Goal: Navigation & Orientation: Find specific page/section

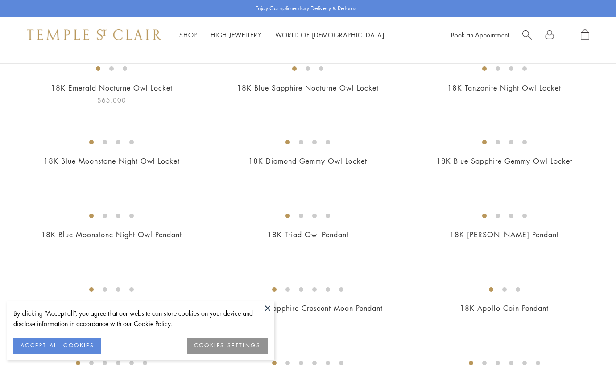
scroll to position [100, 0]
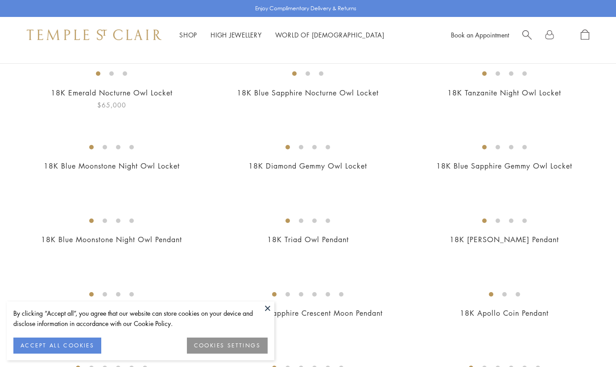
click at [0, 0] on img at bounding box center [0, 0] width 0 height 0
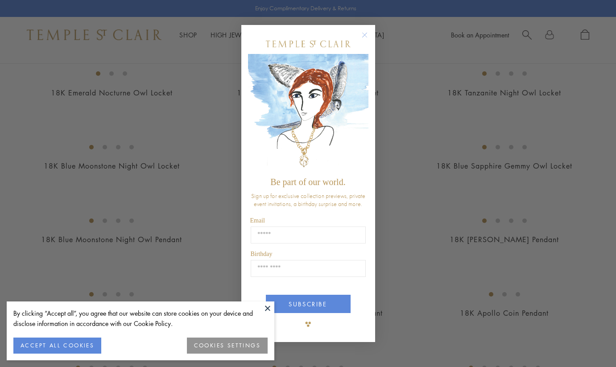
click at [366, 35] on circle "Close dialog" at bounding box center [364, 34] width 11 height 11
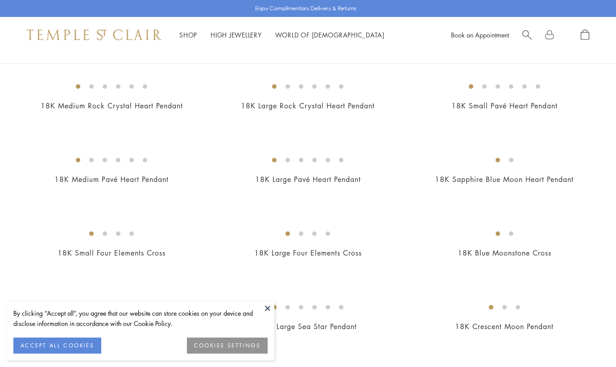
scroll to position [816, 0]
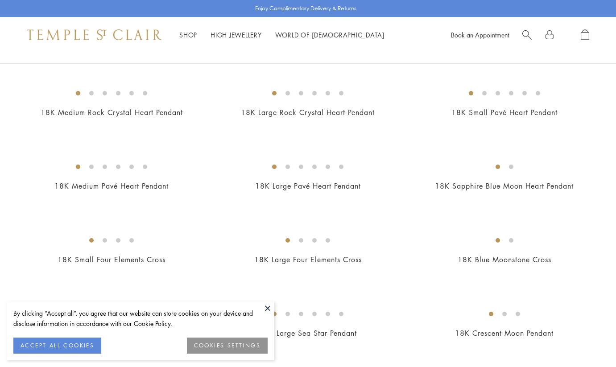
click at [0, 0] on img at bounding box center [0, 0] width 0 height 0
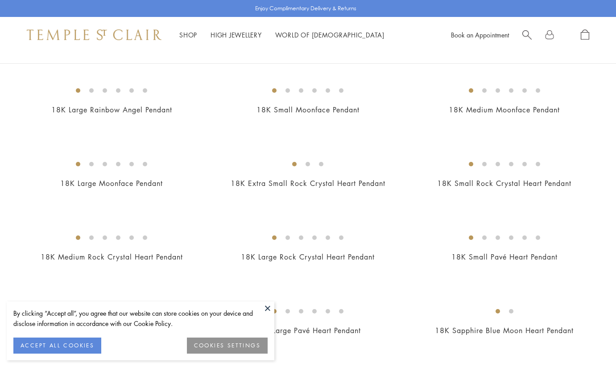
scroll to position [0, 0]
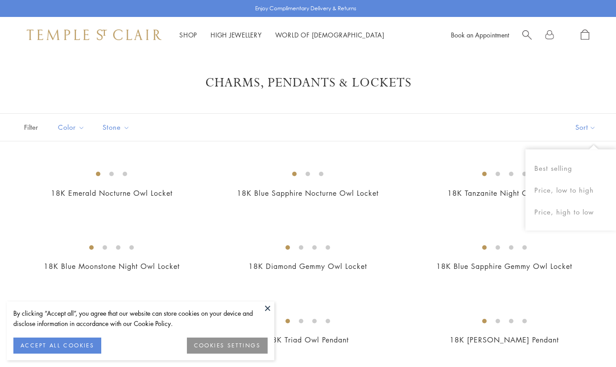
click at [581, 133] on button "Sort" at bounding box center [585, 127] width 61 height 27
click at [581, 132] on button "Sort" at bounding box center [585, 127] width 61 height 27
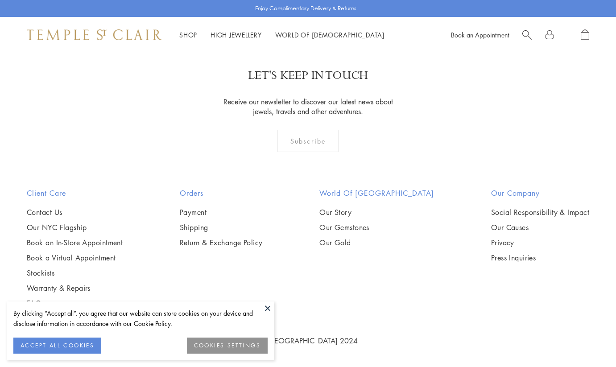
scroll to position [5237, 0]
